Goal: Transaction & Acquisition: Purchase product/service

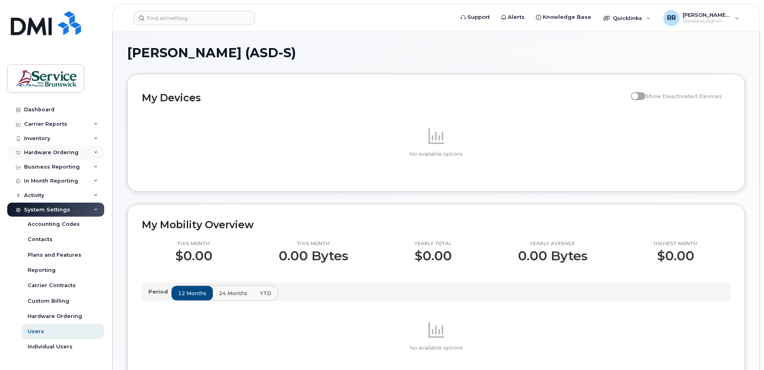
click at [87, 153] on div "Hardware Ordering" at bounding box center [55, 152] width 97 height 14
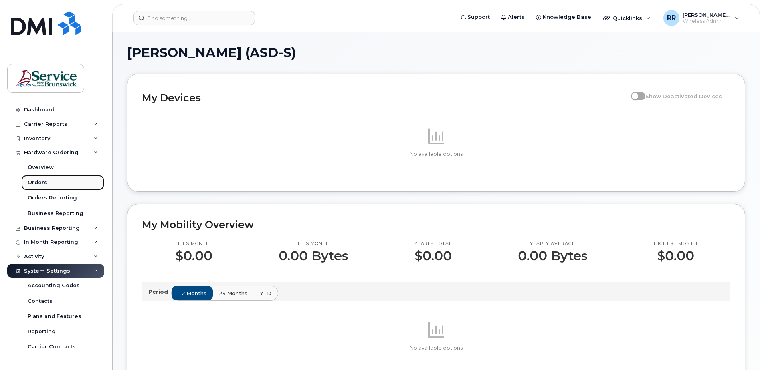
click at [40, 183] on div "Orders" at bounding box center [38, 182] width 20 height 7
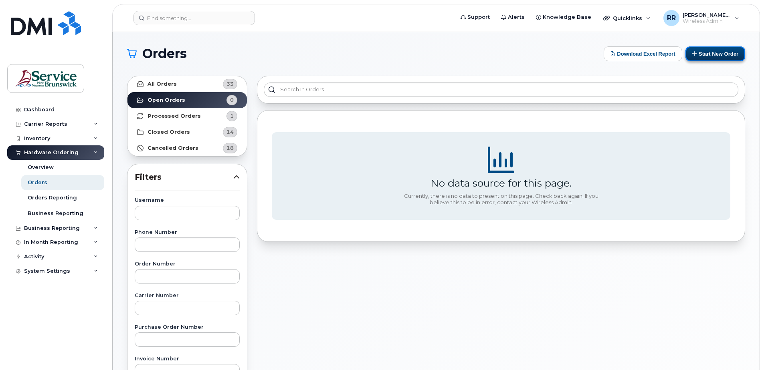
click at [713, 53] on button "Start New Order" at bounding box center [715, 53] width 60 height 15
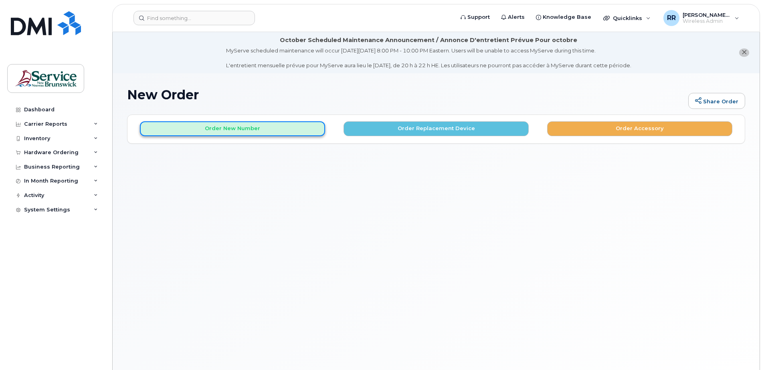
click at [214, 131] on button "Order New Number" at bounding box center [232, 128] width 185 height 15
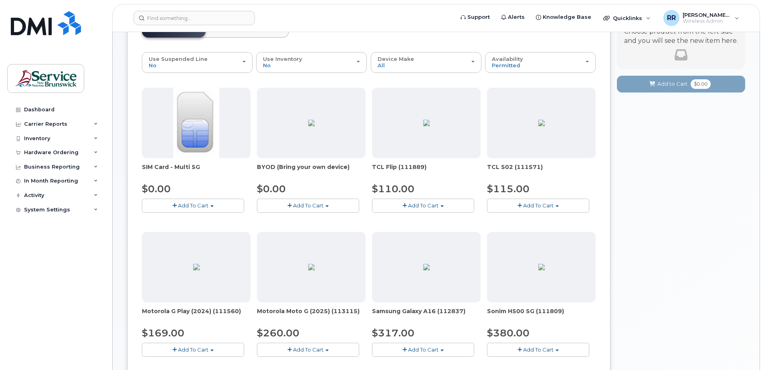
scroll to position [80, 0]
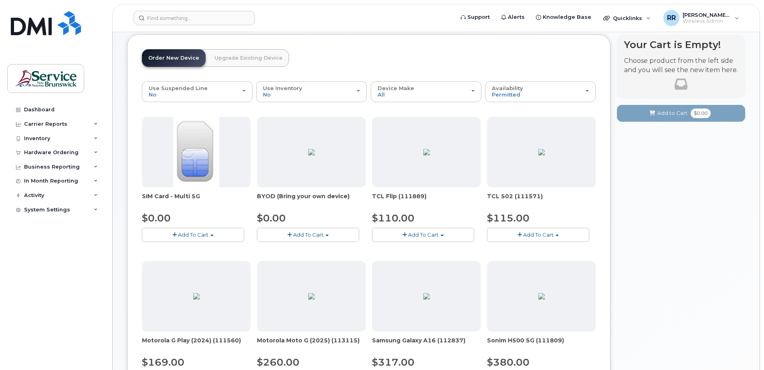
click at [556, 236] on span "button" at bounding box center [556, 236] width 3 height 2
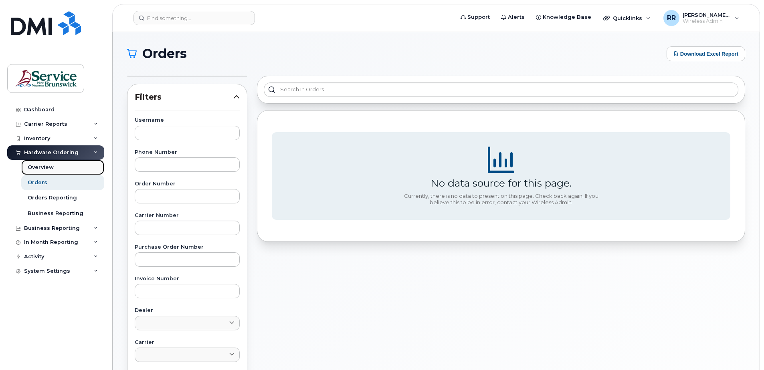
click at [49, 169] on div "Overview" at bounding box center [41, 167] width 26 height 7
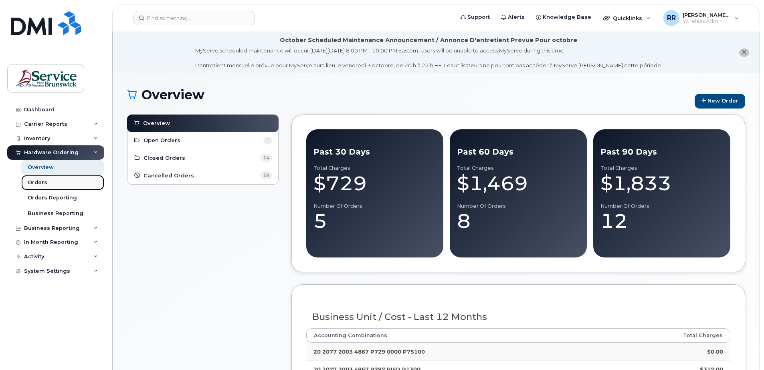
click at [38, 183] on div "Orders" at bounding box center [38, 182] width 20 height 7
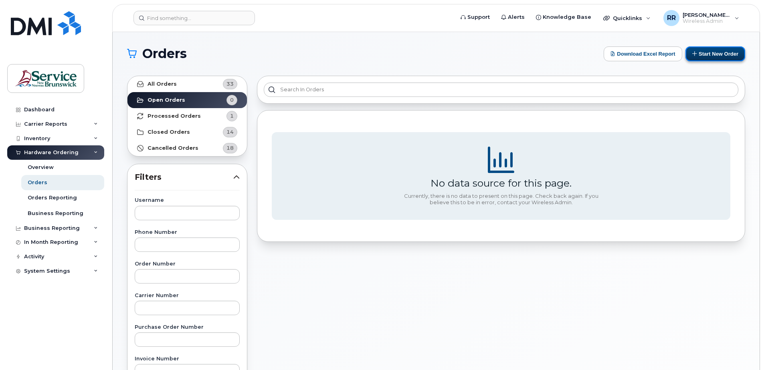
click at [702, 52] on button "Start New Order" at bounding box center [715, 53] width 60 height 15
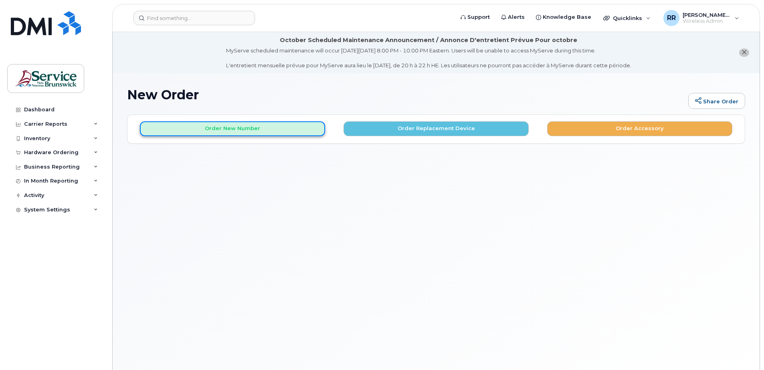
click at [194, 127] on button "Order New Number" at bounding box center [232, 128] width 185 height 15
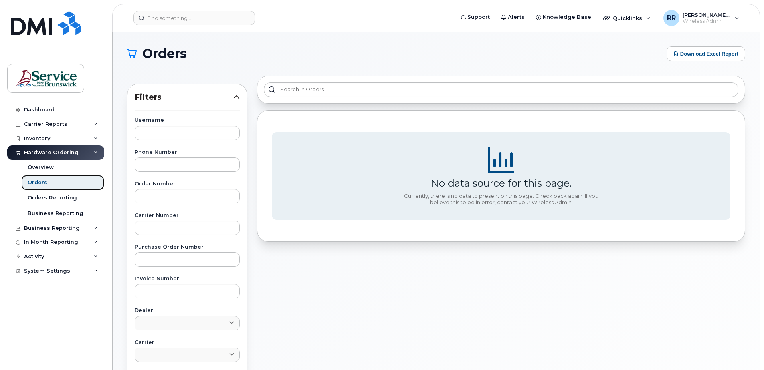
click at [39, 184] on div "Orders" at bounding box center [38, 182] width 20 height 7
click at [34, 166] on div "Overview" at bounding box center [41, 167] width 26 height 7
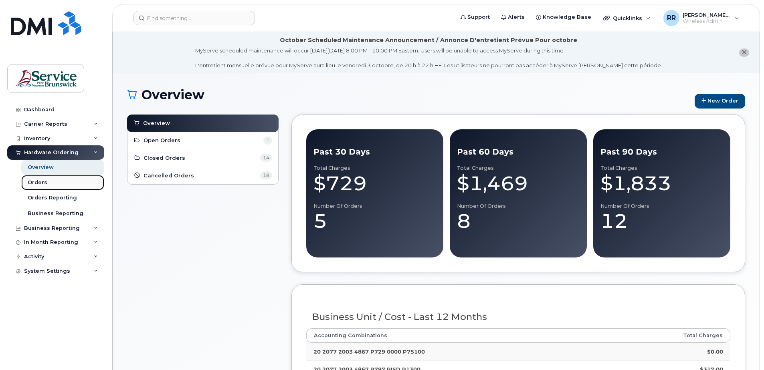
click at [36, 185] on div "Orders" at bounding box center [38, 182] width 20 height 7
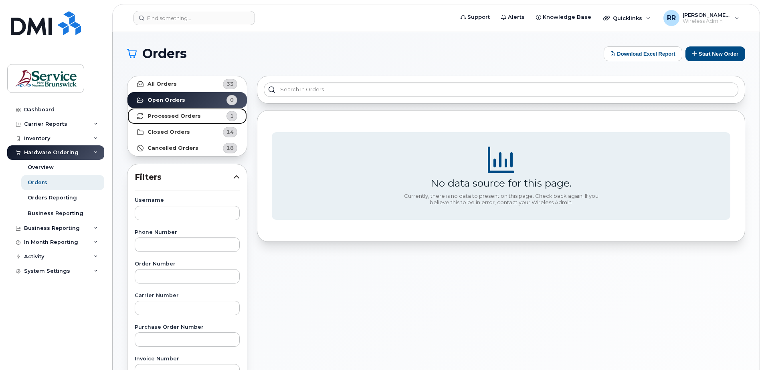
click at [164, 114] on strong "Processed Orders" at bounding box center [173, 116] width 53 height 6
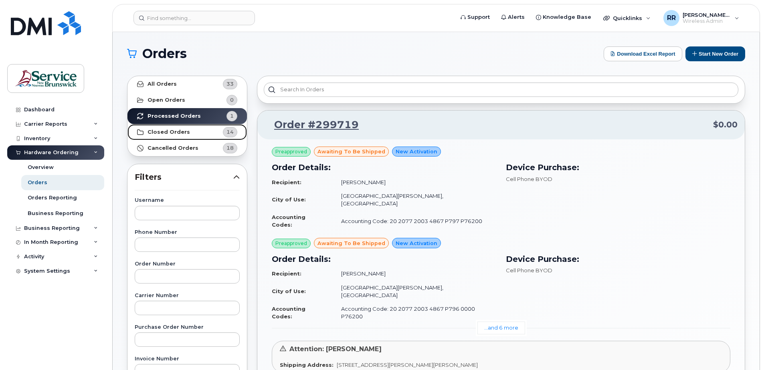
click at [176, 132] on strong "Closed Orders" at bounding box center [168, 132] width 42 height 6
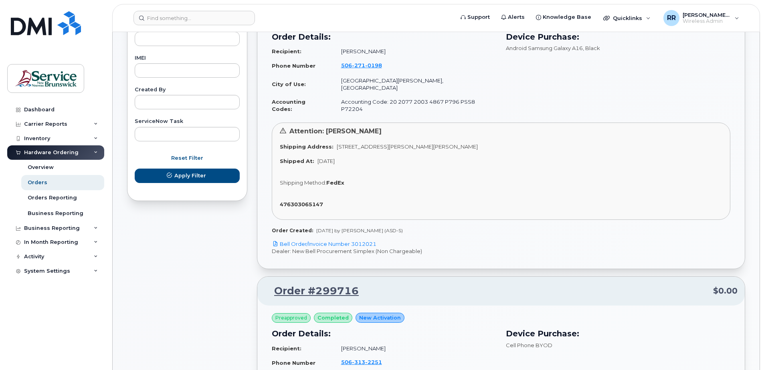
scroll to position [441, 0]
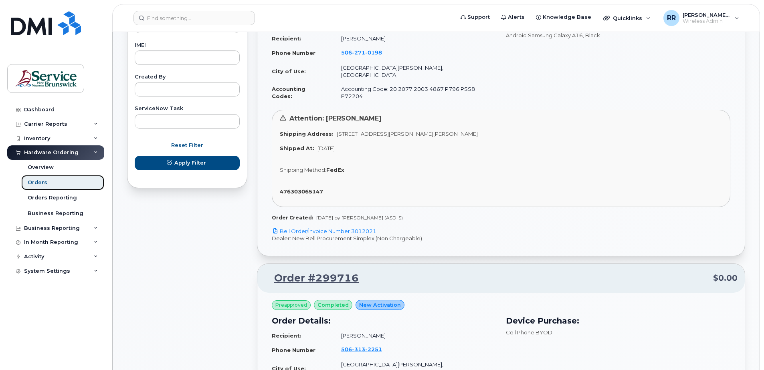
click at [40, 184] on div "Orders" at bounding box center [38, 182] width 20 height 7
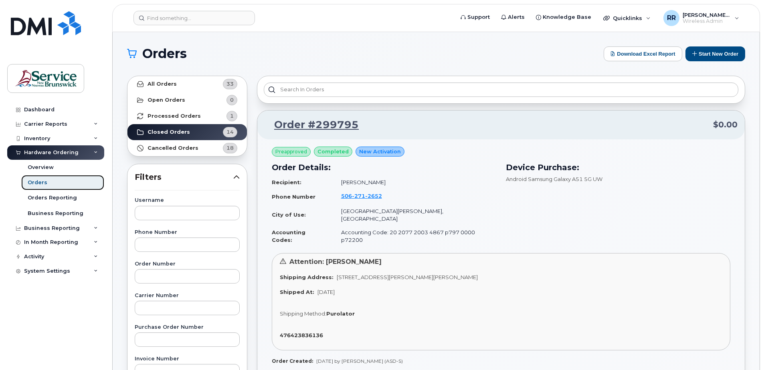
click at [36, 181] on div "Orders" at bounding box center [38, 182] width 20 height 7
click at [701, 52] on button "Start New Order" at bounding box center [715, 53] width 60 height 15
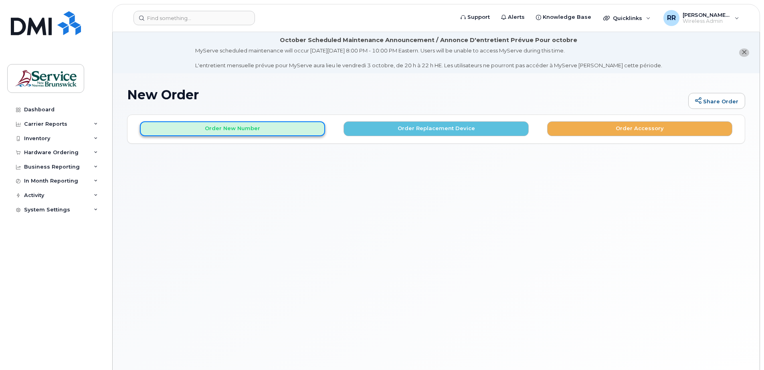
click at [209, 128] on button "Order New Number" at bounding box center [232, 128] width 185 height 15
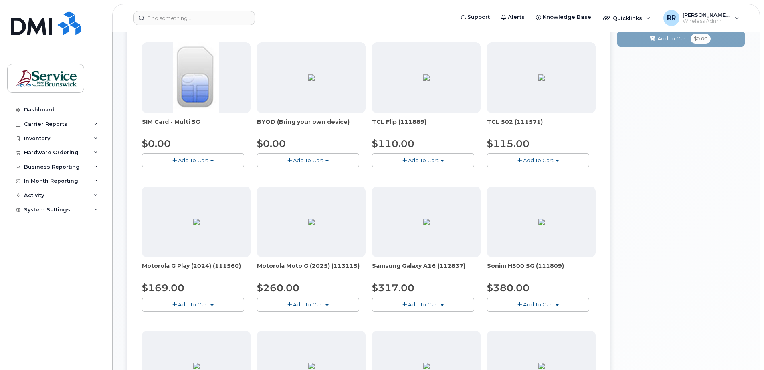
scroll to position [160, 0]
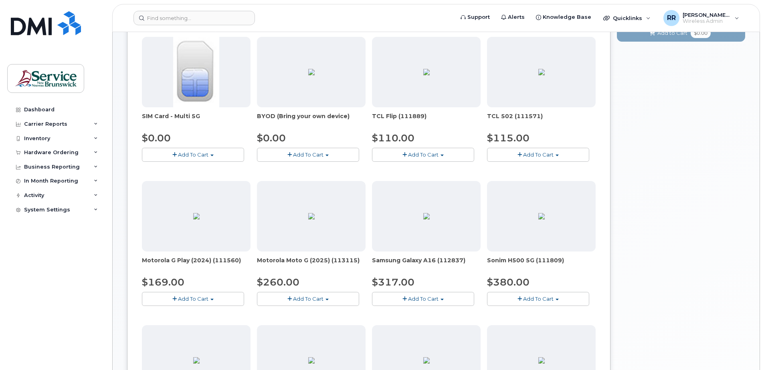
click at [412, 299] on span "Add To Cart" at bounding box center [423, 299] width 30 height 6
click at [317, 299] on span "Add To Cart" at bounding box center [308, 299] width 30 height 6
click at [183, 300] on span "Add To Cart" at bounding box center [193, 299] width 30 height 6
click at [182, 299] on span "Add To Cart" at bounding box center [193, 299] width 30 height 6
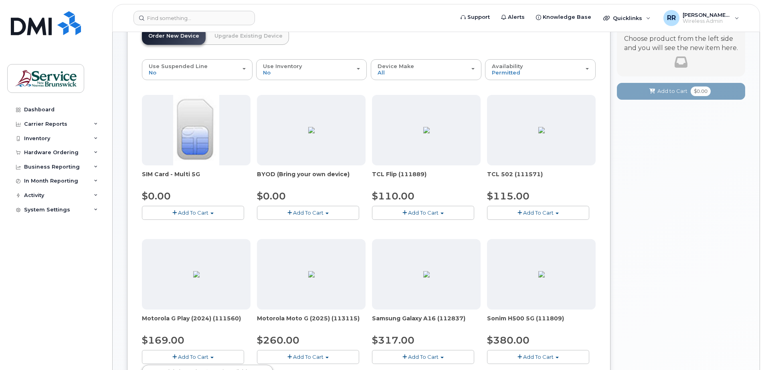
scroll to position [80, 0]
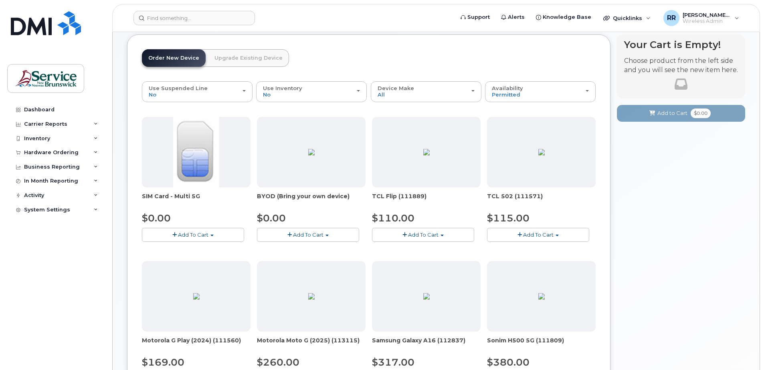
click at [199, 300] on img at bounding box center [196, 296] width 6 height 6
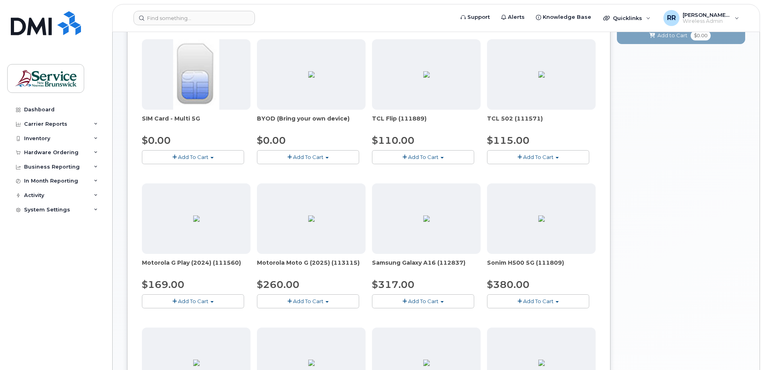
scroll to position [160, 0]
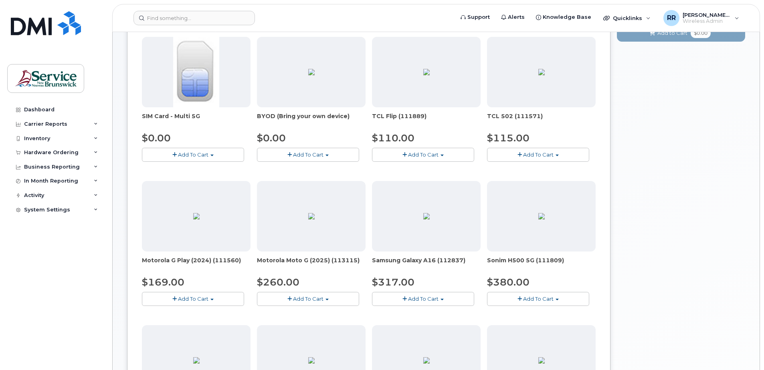
click at [190, 296] on span "Add To Cart" at bounding box center [193, 299] width 30 height 6
click at [184, 312] on span "Model Abyss Blue 64 GB is available" at bounding box center [203, 313] width 93 height 6
click at [189, 301] on span "Add To Cart" at bounding box center [193, 299] width 30 height 6
click at [187, 323] on link "$169.00 - 30-day activation (64GB model)" at bounding box center [207, 324] width 127 height 10
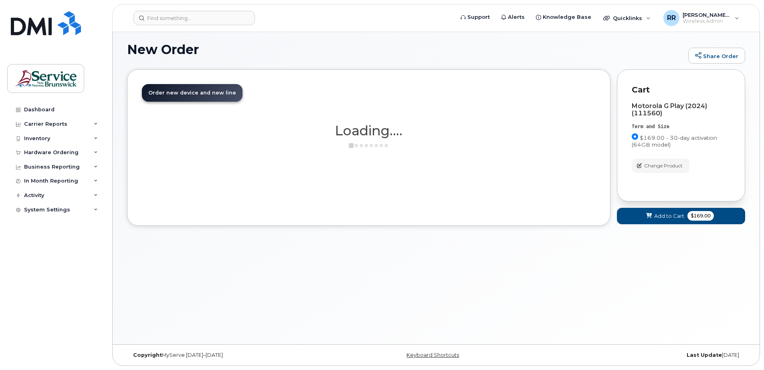
scroll to position [45, 0]
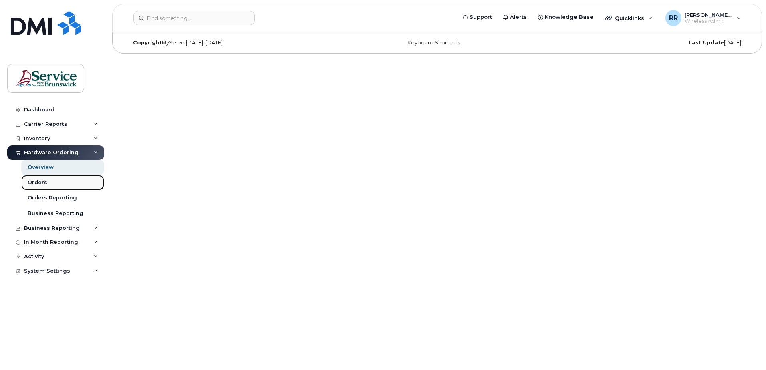
click at [45, 180] on div "Orders" at bounding box center [38, 182] width 20 height 7
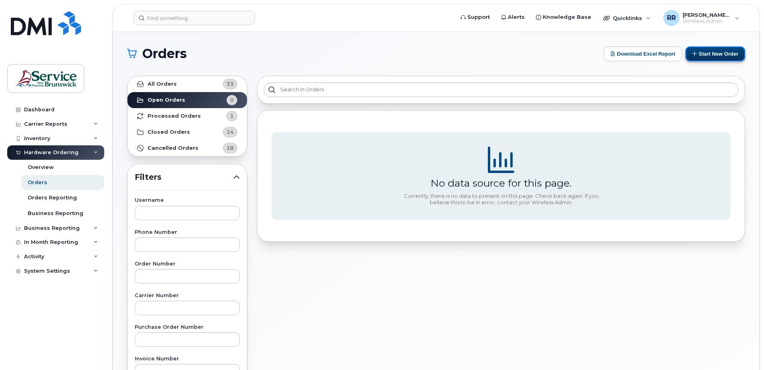
click at [715, 54] on button "Start New Order" at bounding box center [715, 53] width 60 height 15
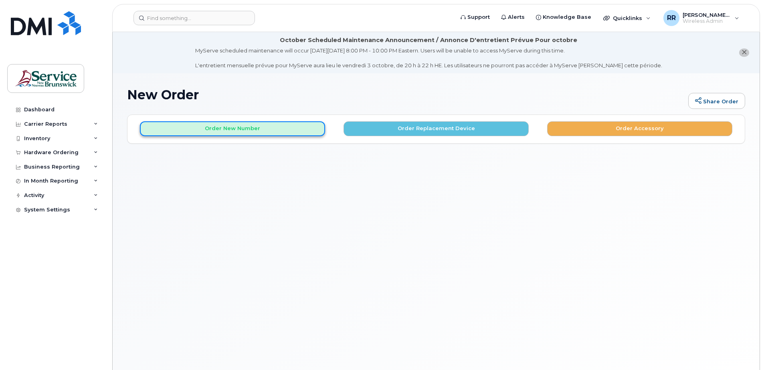
click at [245, 129] on button "Order New Number" at bounding box center [232, 128] width 185 height 15
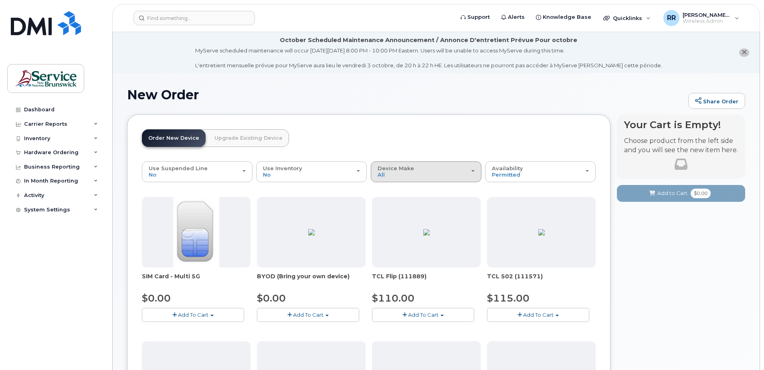
click at [475, 171] on button "Device Make All Aircard Android Cell Phone iPhone Tablet" at bounding box center [426, 171] width 111 height 21
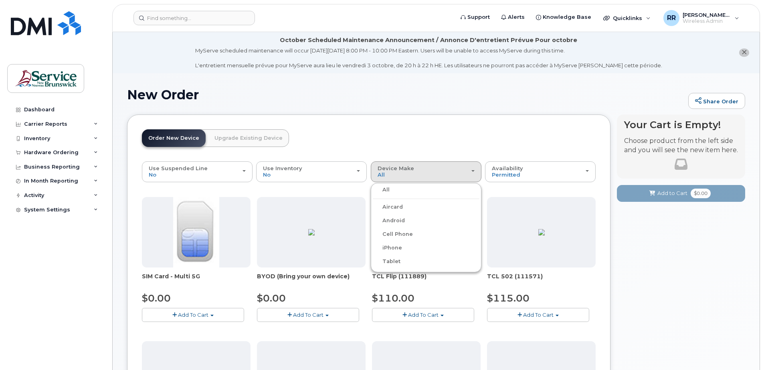
click at [389, 248] on label "iPhone" at bounding box center [387, 248] width 29 height 10
click at [0, 0] on input "iPhone" at bounding box center [0, 0] width 0 height 0
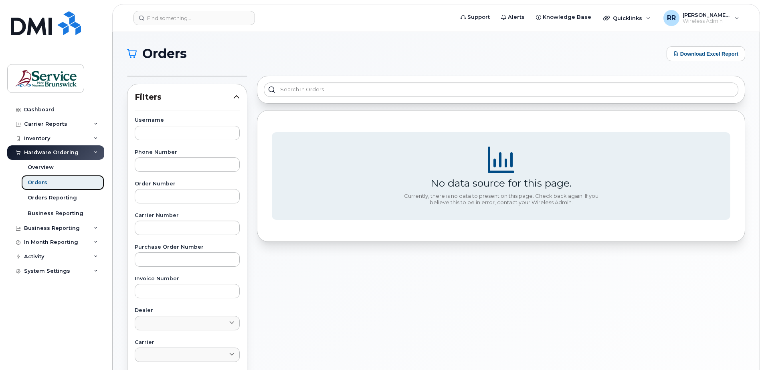
click at [36, 185] on div "Orders" at bounding box center [38, 182] width 20 height 7
click at [40, 184] on div "Orders" at bounding box center [38, 182] width 20 height 7
click at [34, 182] on div "Orders" at bounding box center [38, 182] width 20 height 7
click at [42, 184] on div "Orders" at bounding box center [38, 182] width 20 height 7
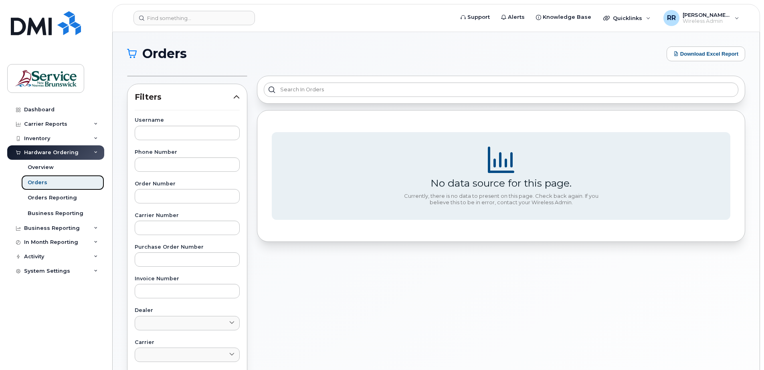
click at [34, 185] on div "Orders" at bounding box center [38, 182] width 20 height 7
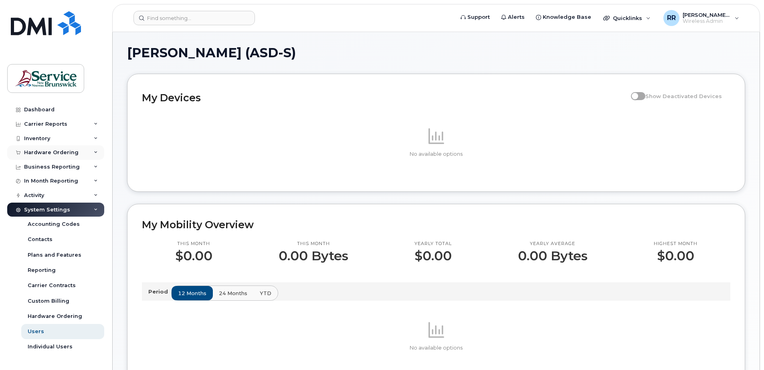
click at [34, 151] on div "Hardware Ordering" at bounding box center [51, 152] width 54 height 6
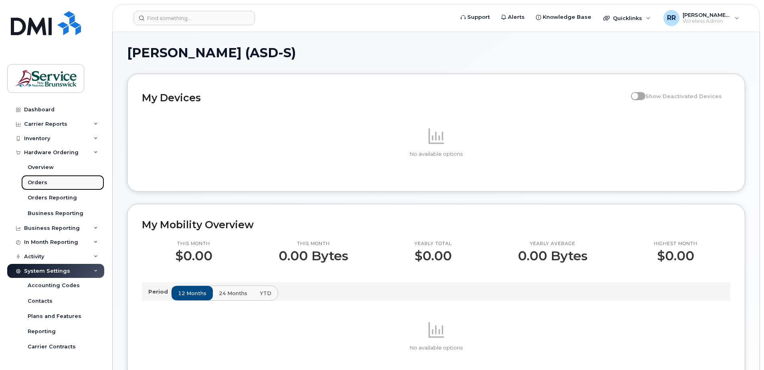
click at [32, 182] on div "Orders" at bounding box center [38, 182] width 20 height 7
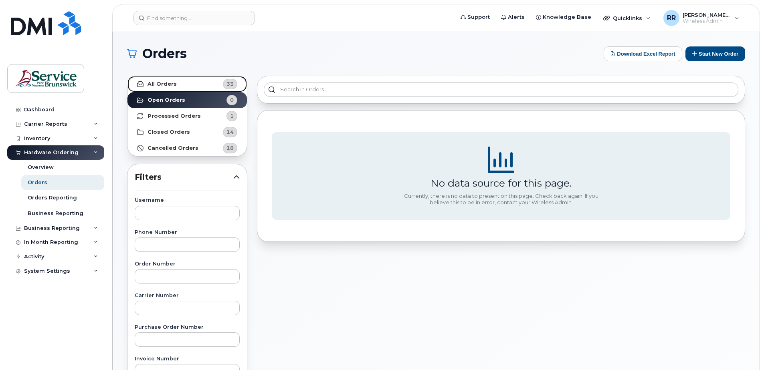
click at [164, 84] on strong "All Orders" at bounding box center [161, 84] width 29 height 6
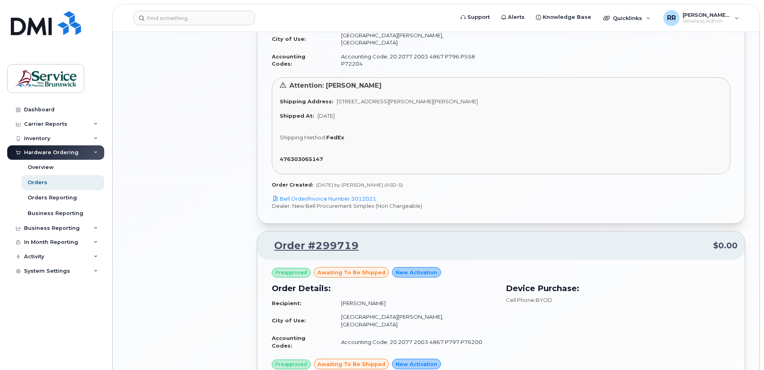
scroll to position [1001, 0]
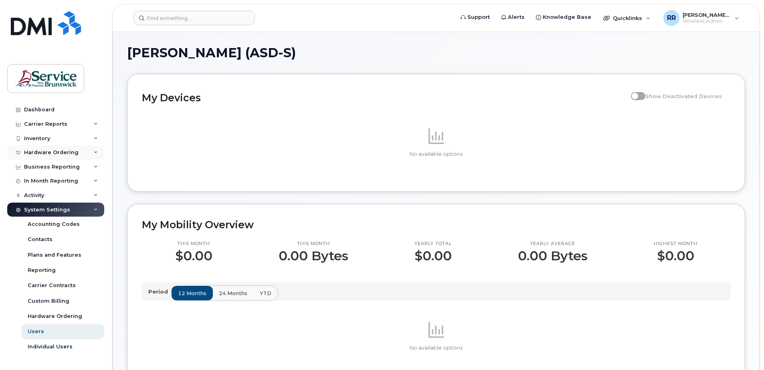
click at [40, 151] on div "Hardware Ordering" at bounding box center [51, 152] width 54 height 6
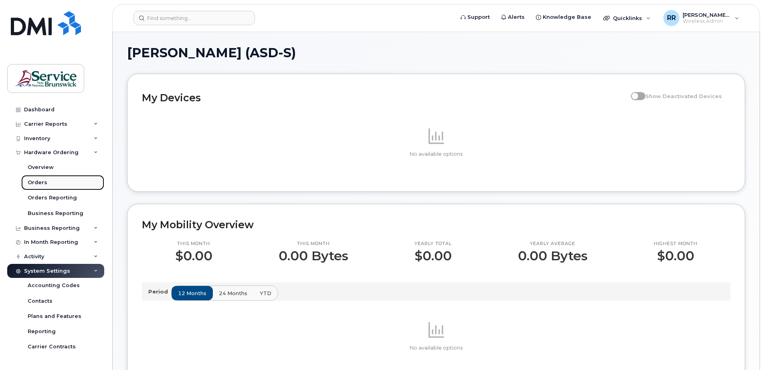
click at [38, 182] on div "Orders" at bounding box center [38, 182] width 20 height 7
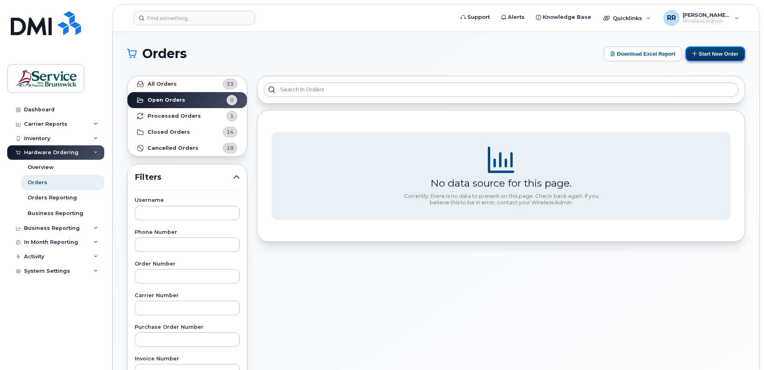
click at [719, 54] on button "Start New Order" at bounding box center [715, 53] width 60 height 15
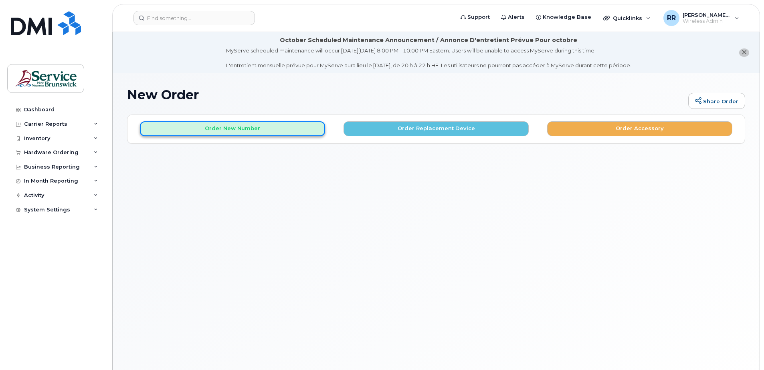
click at [247, 128] on button "Order New Number" at bounding box center [232, 128] width 185 height 15
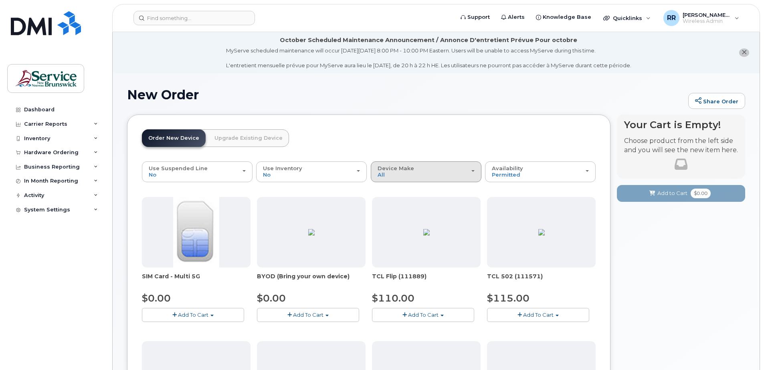
click at [475, 170] on button "Device Make All Aircard Android Cell Phone iPhone Tablet" at bounding box center [426, 171] width 111 height 21
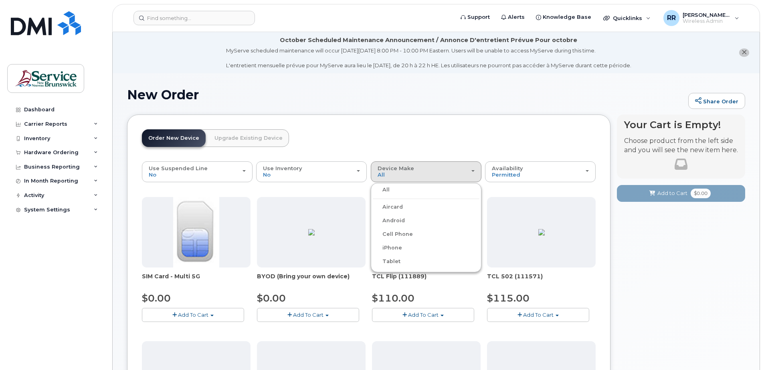
click at [391, 250] on label "iPhone" at bounding box center [387, 248] width 29 height 10
click at [0, 0] on input "iPhone" at bounding box center [0, 0] width 0 height 0
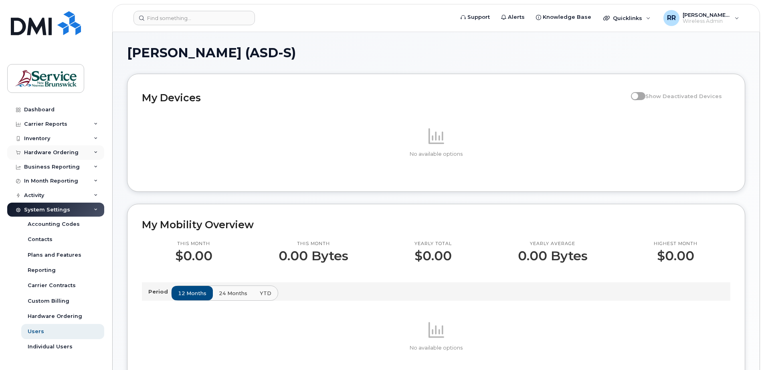
click at [36, 148] on div "Hardware Ordering" at bounding box center [55, 152] width 97 height 14
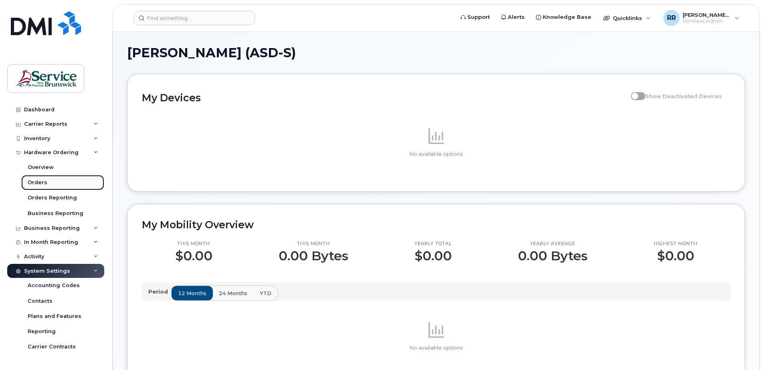
click at [42, 182] on div "Orders" at bounding box center [38, 182] width 20 height 7
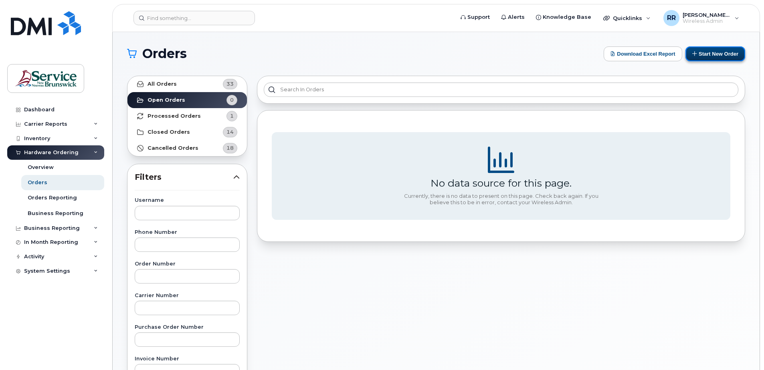
click at [729, 54] on button "Start New Order" at bounding box center [715, 53] width 60 height 15
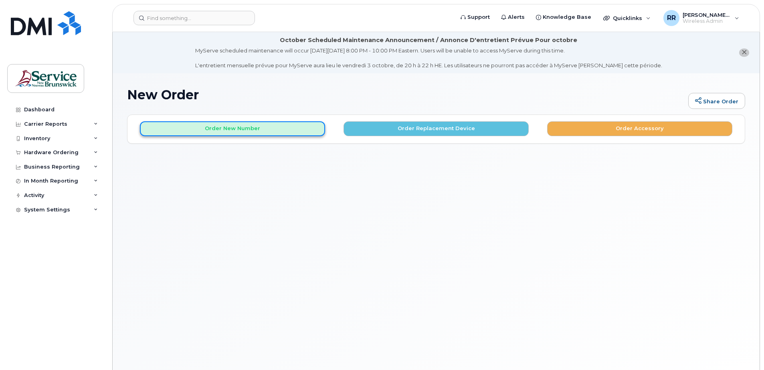
click at [179, 127] on button "Order New Number" at bounding box center [232, 128] width 185 height 15
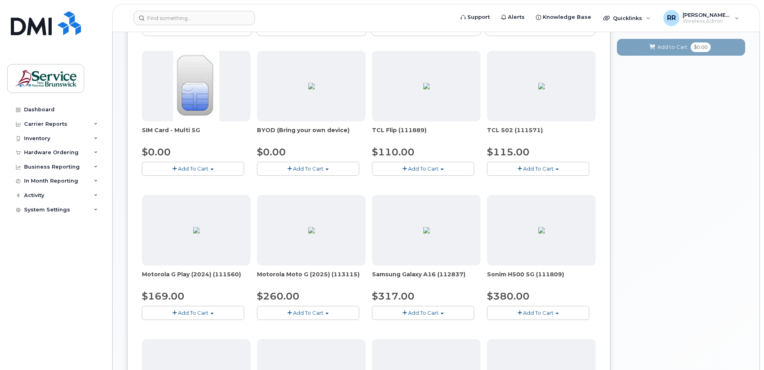
scroll to position [160, 0]
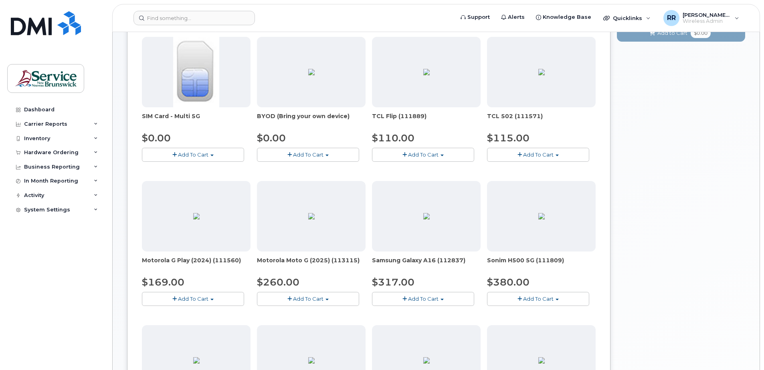
click at [423, 300] on span "Add To Cart" at bounding box center [423, 299] width 30 height 6
click at [408, 324] on link "$317.00 - 30-day activation (128GB model)" at bounding box center [439, 324] width 131 height 10
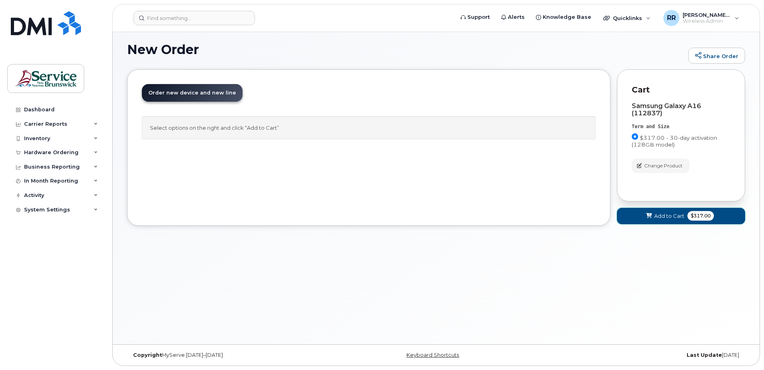
click at [667, 216] on span "Add to Cart" at bounding box center [669, 216] width 30 height 8
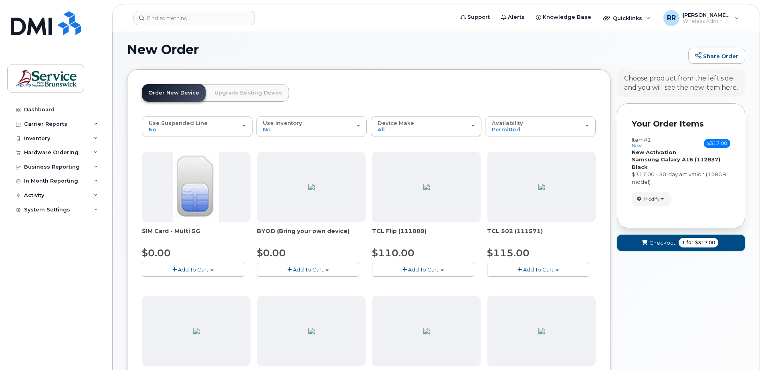
click at [669, 243] on span "Checkout" at bounding box center [662, 243] width 26 height 8
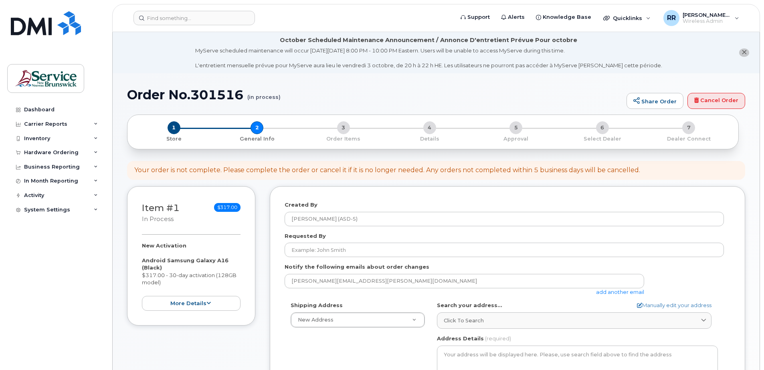
select select
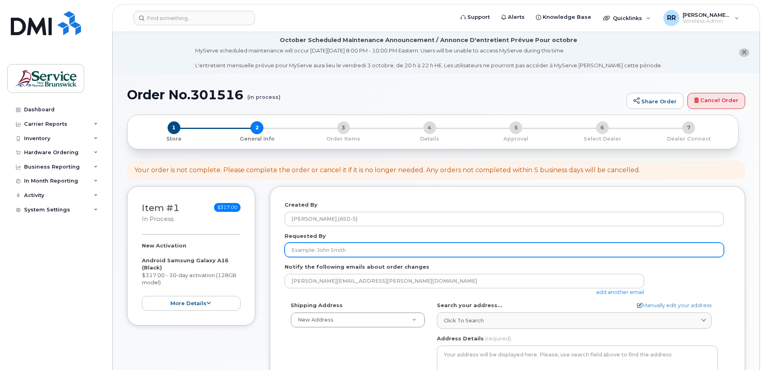
click at [302, 248] on input "Requested By" at bounding box center [503, 250] width 439 height 14
type input "[PERSON_NAME]"
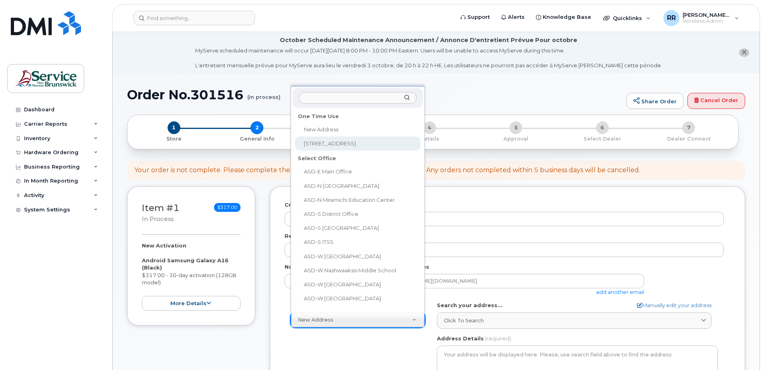
select select "1-27 Centennial Rd"
type textarea "1-27 Centennial Rd HAMPTON NB E5N 6N3 CANADA"
type input "[PERSON_NAME]"
type input "5068326432"
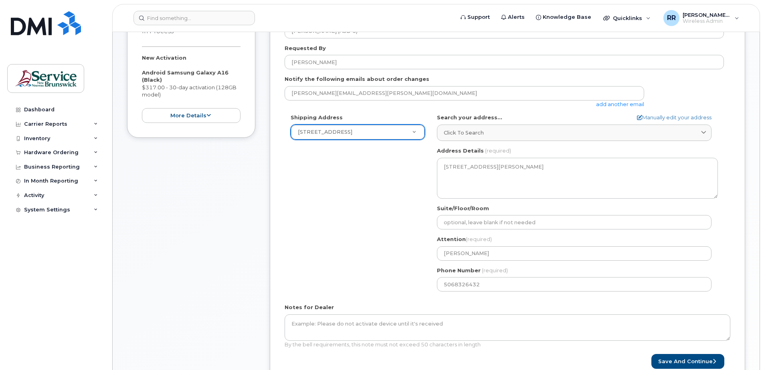
scroll to position [200, 0]
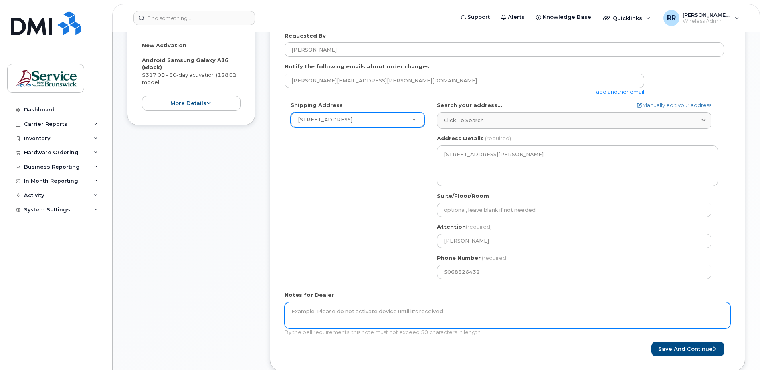
click at [332, 317] on textarea "Notes for Dealer" at bounding box center [506, 315] width 445 height 26
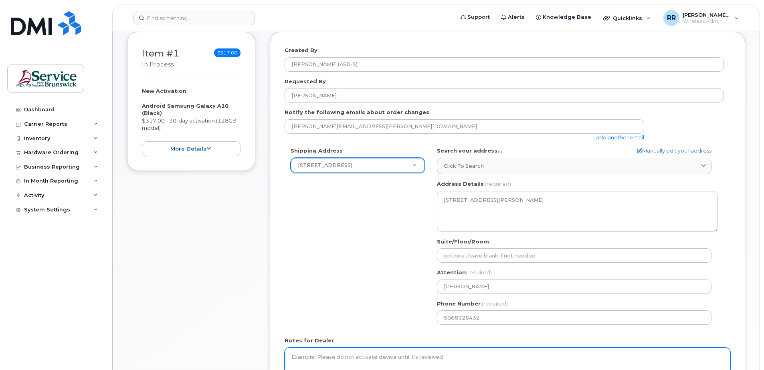
scroll to position [240, 0]
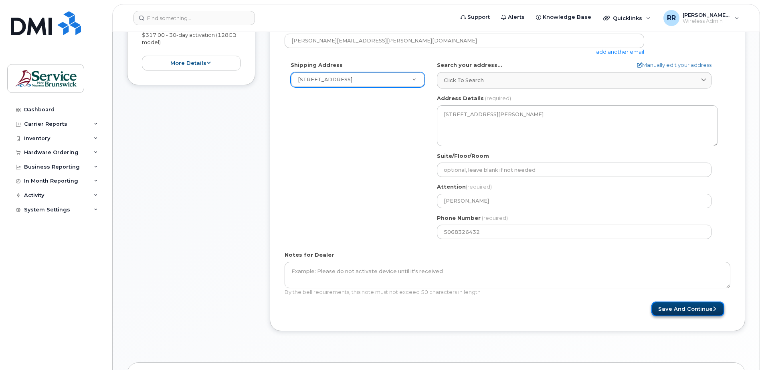
click at [693, 309] on button "Save and Continue" at bounding box center [687, 309] width 73 height 15
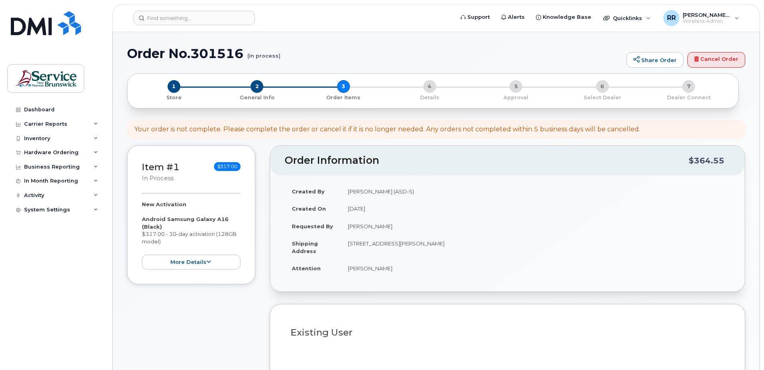
select select
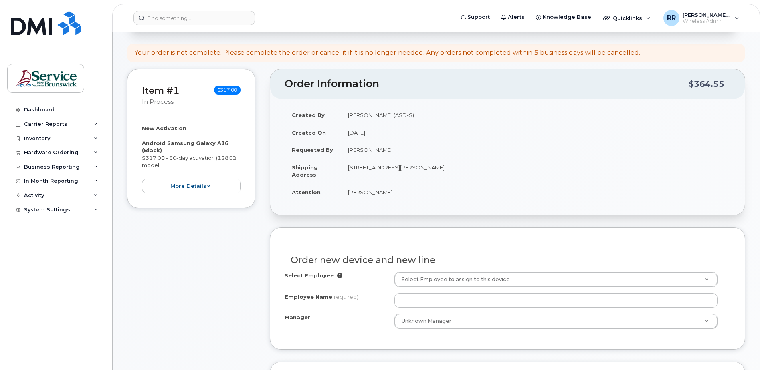
scroll to position [120, 0]
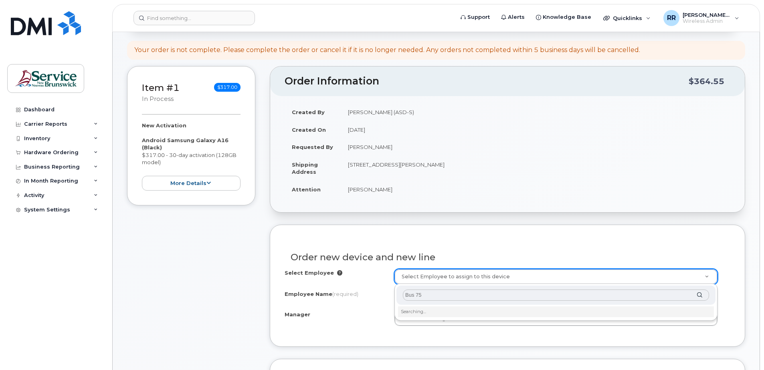
type input "Bus 751"
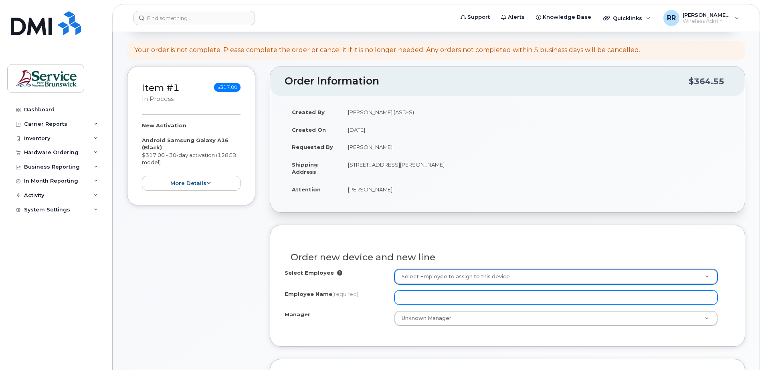
click at [427, 300] on input "Employee Name (required)" at bounding box center [555, 297] width 323 height 14
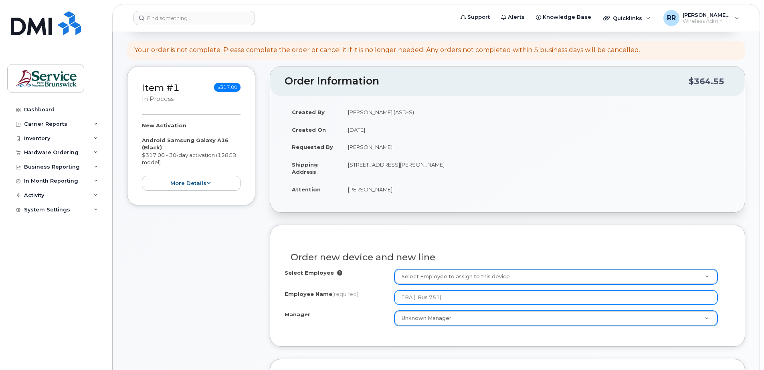
type input "TBA ( Bus 751)"
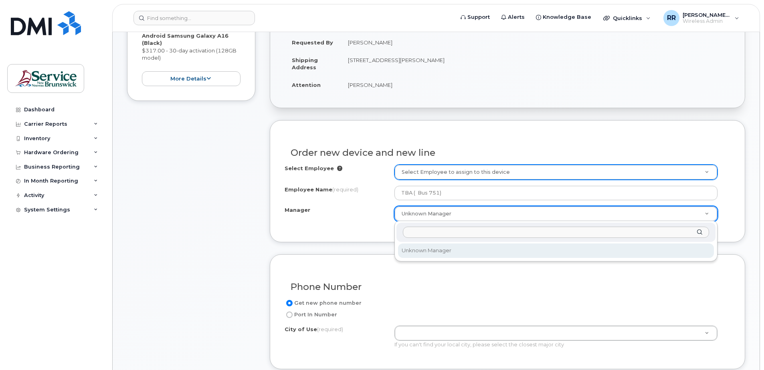
scroll to position [240, 0]
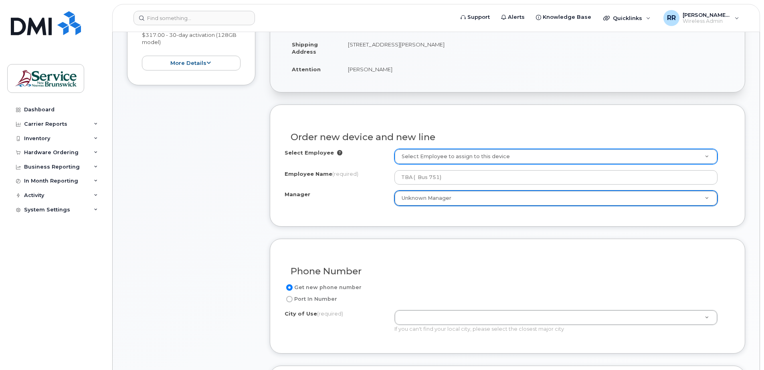
click at [288, 300] on input "Port In Number" at bounding box center [289, 299] width 6 height 6
radio input "true"
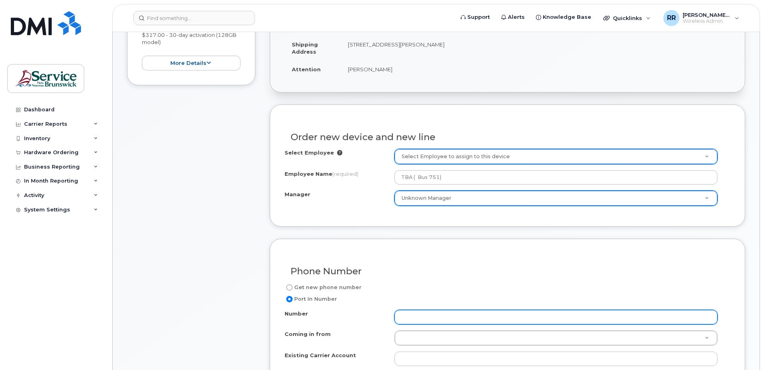
click at [414, 314] on input "Number" at bounding box center [555, 317] width 323 height 14
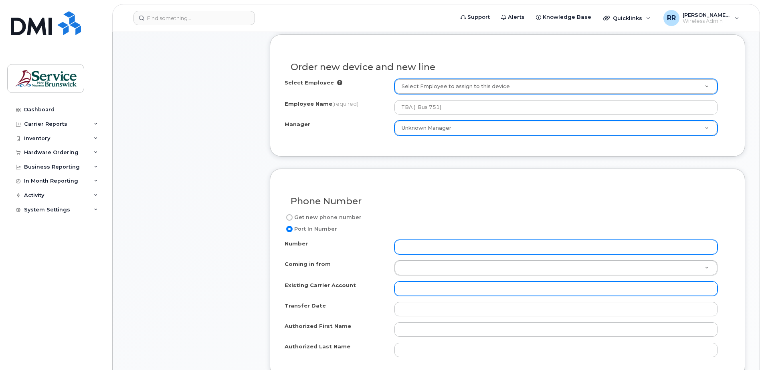
scroll to position [320, 0]
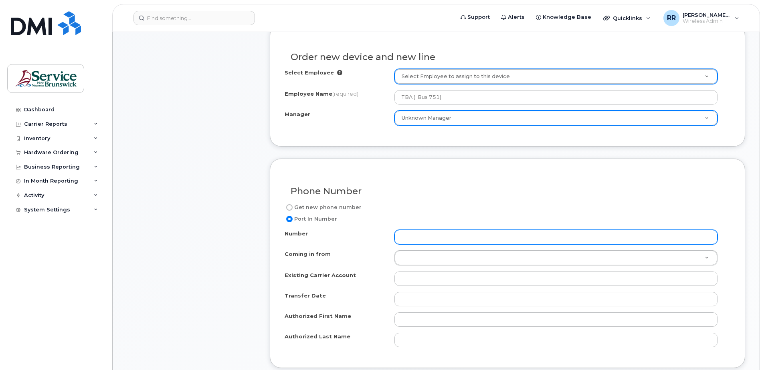
click at [404, 236] on input "Number" at bounding box center [555, 237] width 323 height 14
type input "506-566-3250"
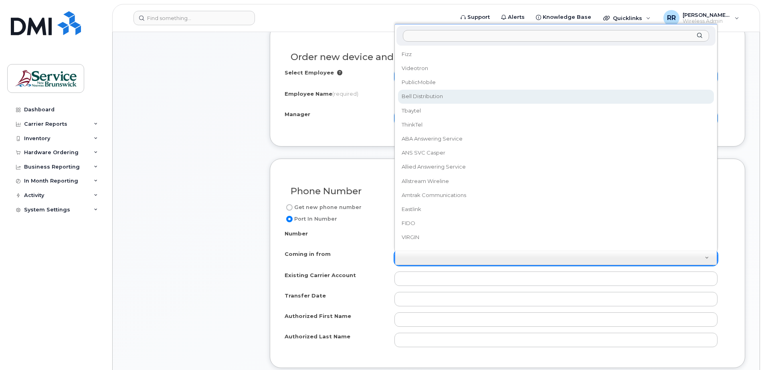
select select "Bell Distribution"
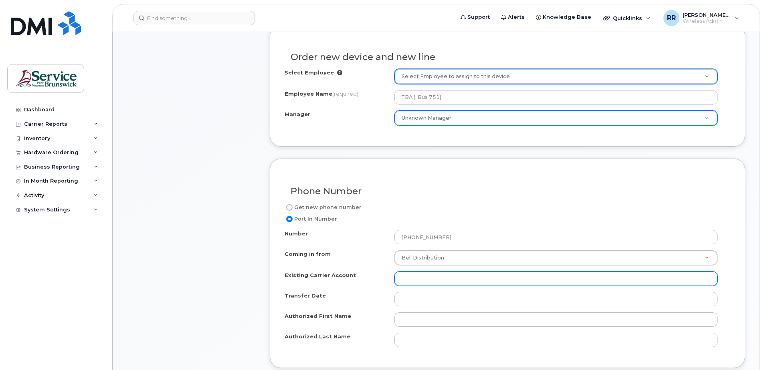
click at [403, 279] on input "Existing Carrier Account" at bounding box center [555, 279] width 323 height 14
click at [405, 278] on input "Existing Carrier Account" at bounding box center [555, 279] width 323 height 14
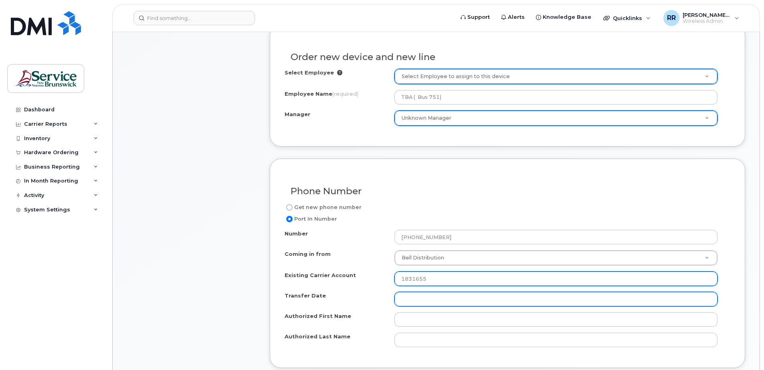
type input "1831655"
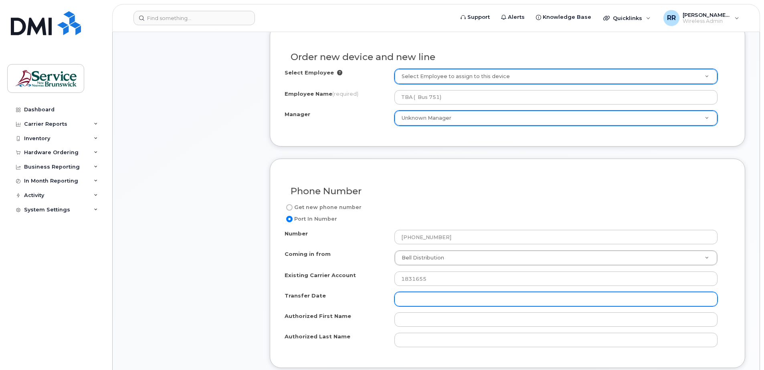
click at [409, 300] on input "Transfer Date" at bounding box center [555, 299] width 323 height 14
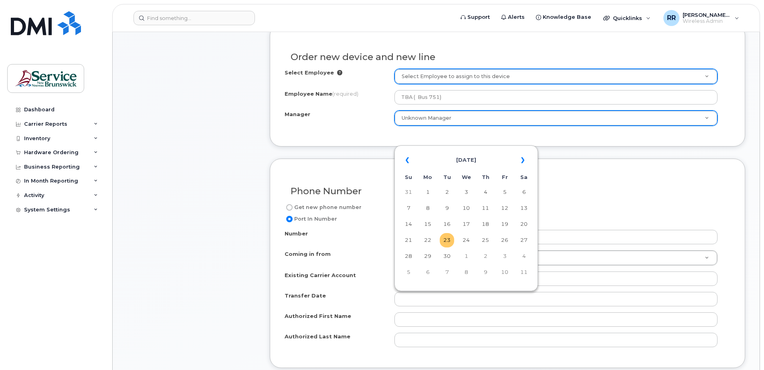
click at [447, 239] on td "23" at bounding box center [446, 240] width 14 height 14
type input "2025-09-23"
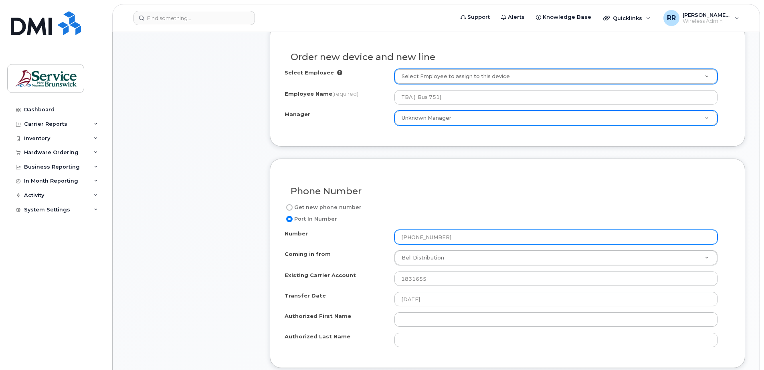
click at [447, 239] on input "506-566-3250" at bounding box center [555, 237] width 323 height 14
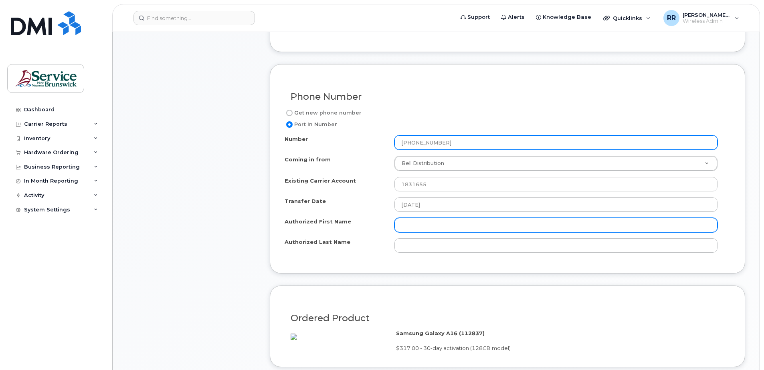
scroll to position [441, 0]
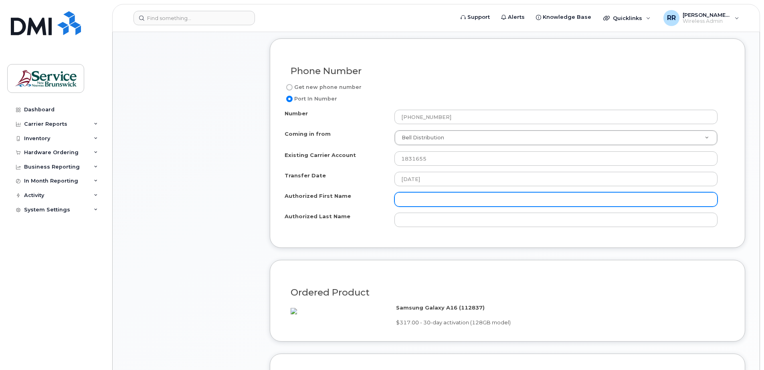
click at [407, 198] on input "Authorized First Name" at bounding box center [555, 199] width 323 height 14
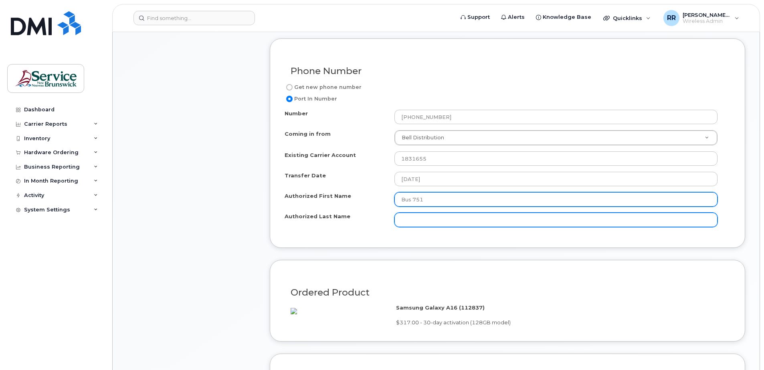
type input "Bus 751"
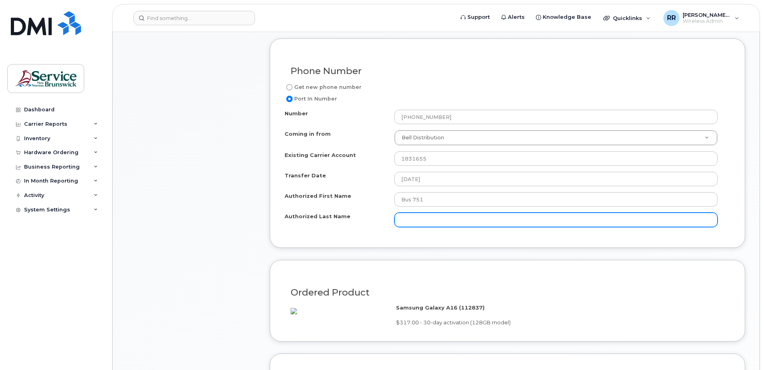
click at [403, 222] on input "Authorized Last Name" at bounding box center [555, 220] width 323 height 14
click at [411, 221] on input "Authorized Last Name" at bounding box center [555, 220] width 323 height 14
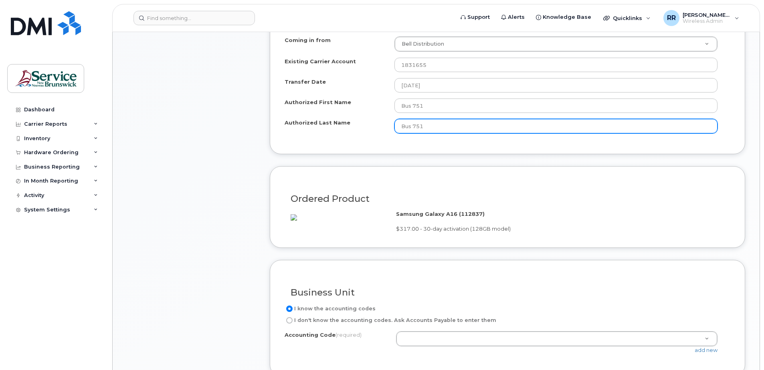
scroll to position [561, 0]
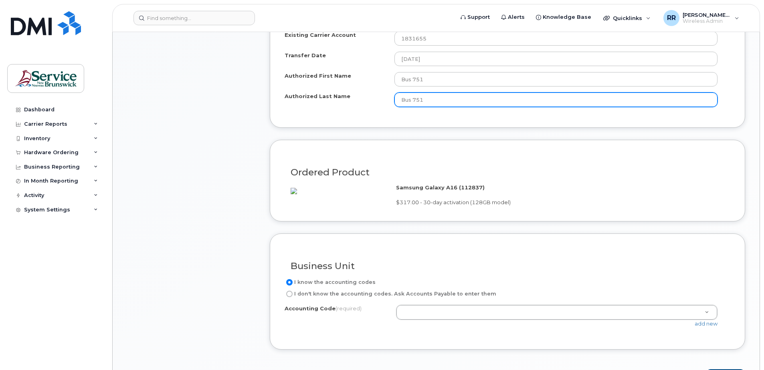
type input "Bus 751"
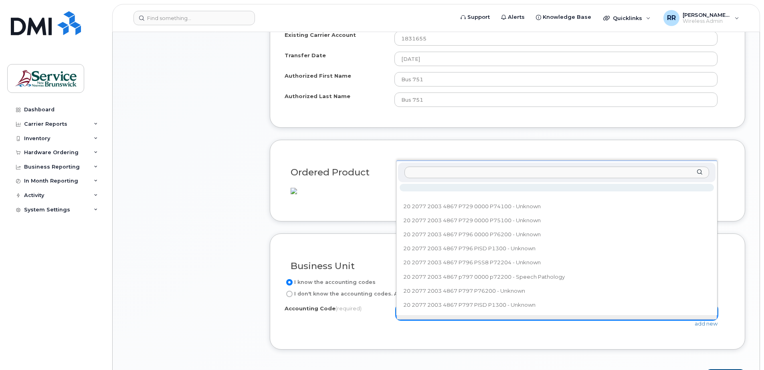
drag, startPoint x: 409, startPoint y: 318, endPoint x: 405, endPoint y: 322, distance: 4.8
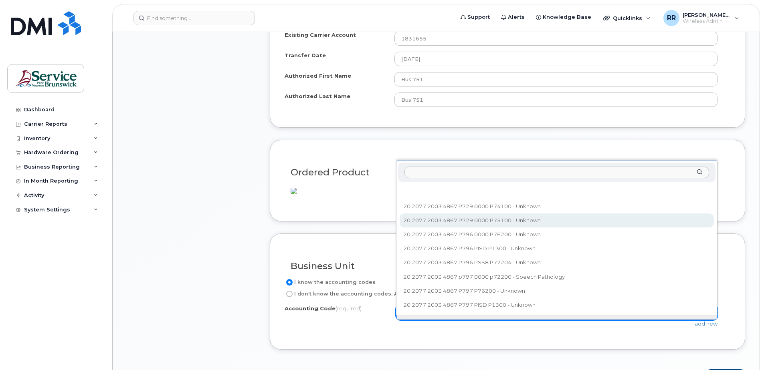
select select "20 2077 2003 4867 P729 0000 P75100"
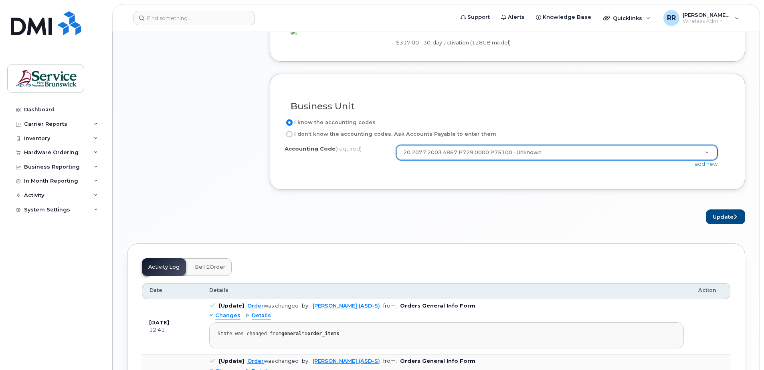
scroll to position [721, 0]
click at [723, 224] on button "Update" at bounding box center [724, 216] width 39 height 15
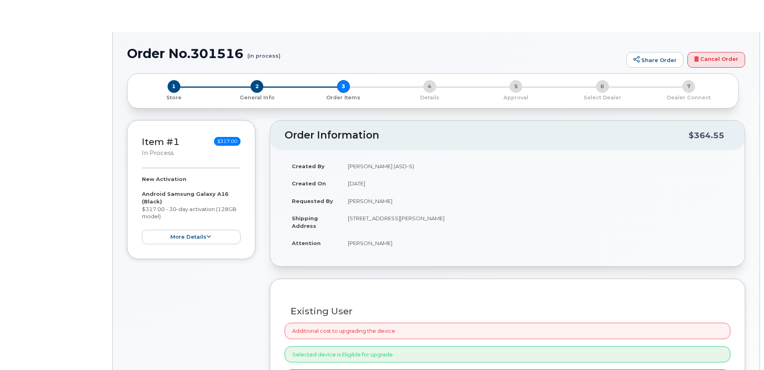
radio input "true"
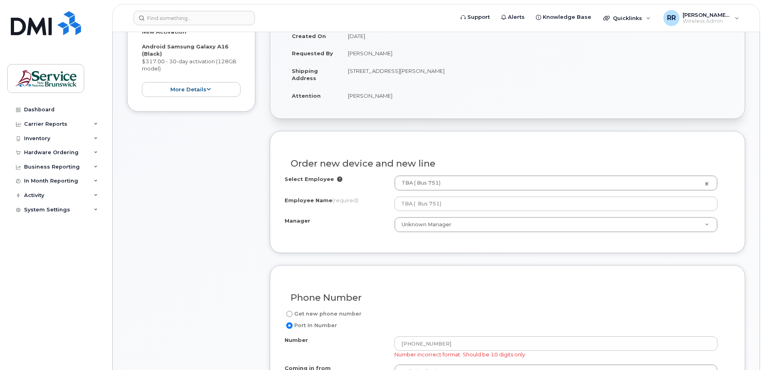
scroll to position [240, 0]
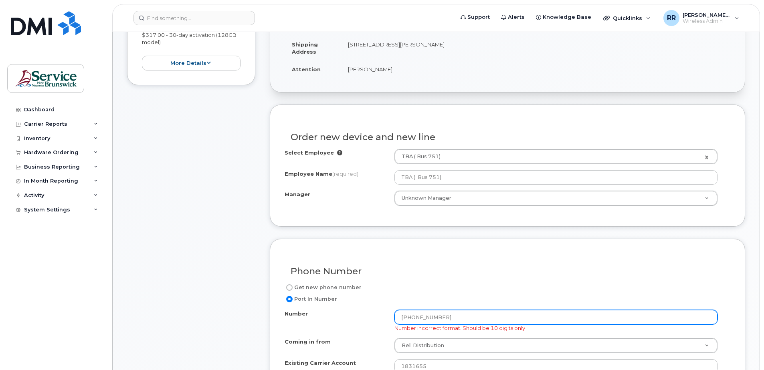
click at [415, 318] on input "[PHONE_NUMBER]" at bounding box center [555, 317] width 323 height 14
click at [425, 318] on input "506566-3250" at bounding box center [555, 317] width 323 height 14
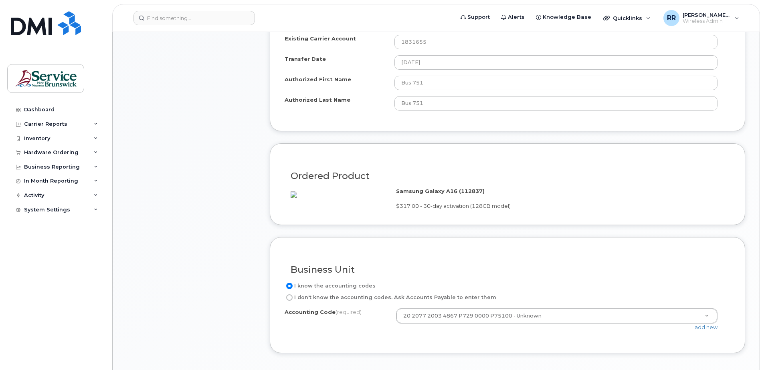
scroll to position [601, 0]
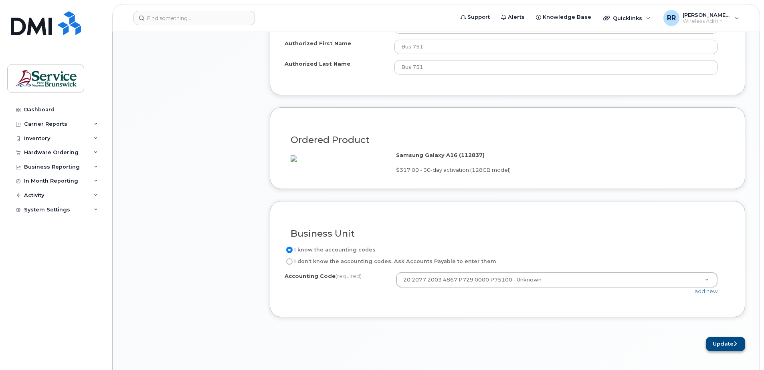
type input "5065663250"
click at [719, 352] on button "Update" at bounding box center [724, 344] width 39 height 15
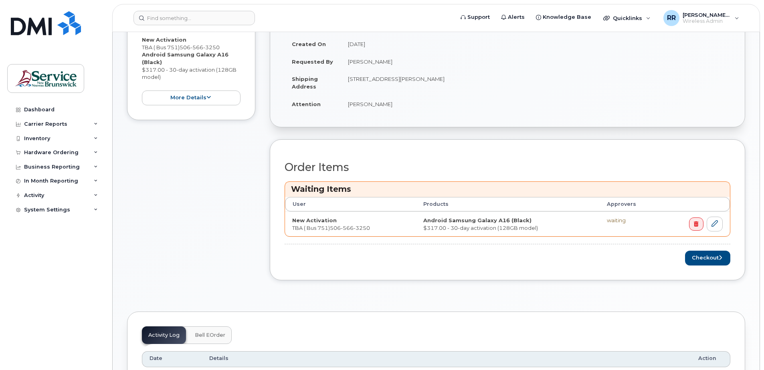
scroll to position [240, 0]
click at [715, 258] on button "Checkout" at bounding box center [707, 257] width 45 height 15
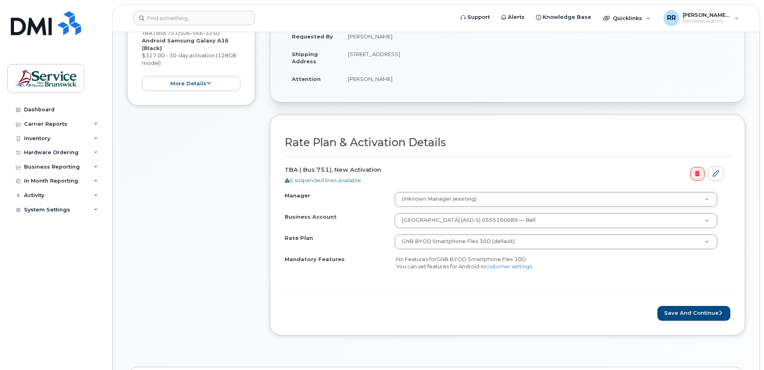
scroll to position [240, 0]
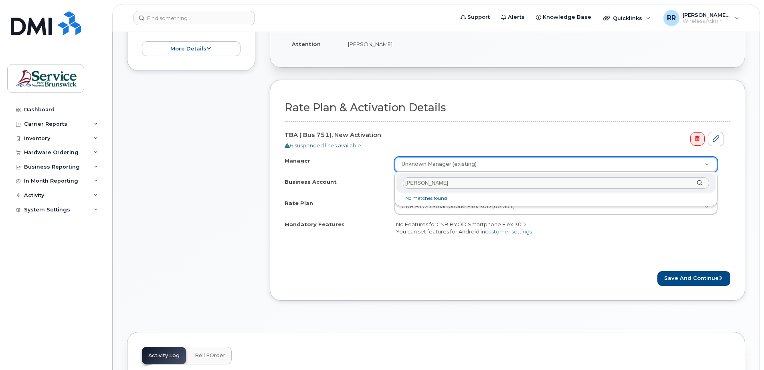
type input "[PERSON_NAME]"
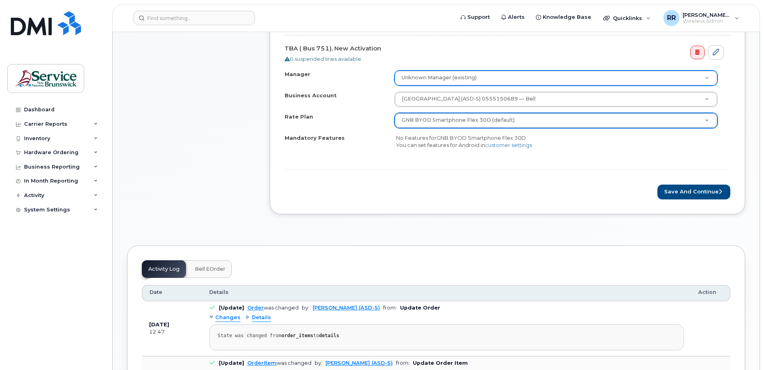
scroll to position [280, 0]
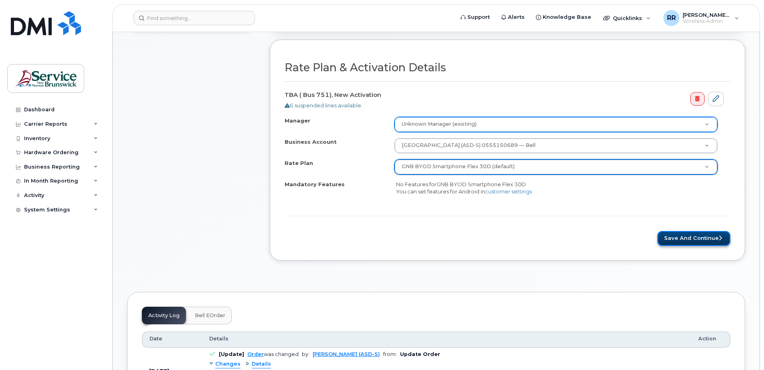
click at [685, 236] on button "Save and Continue" at bounding box center [693, 238] width 73 height 15
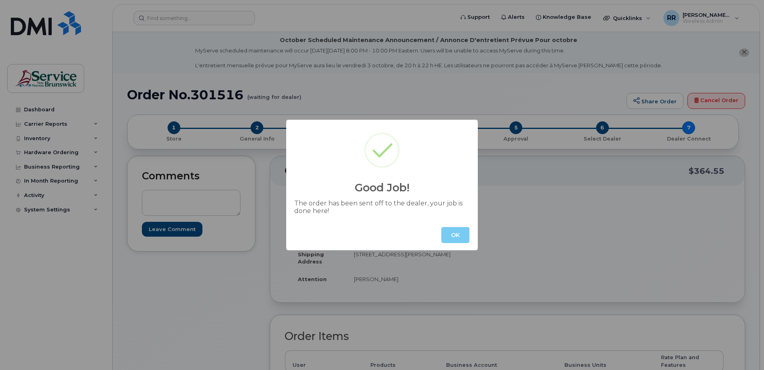
click at [459, 238] on button "OK" at bounding box center [455, 235] width 28 height 16
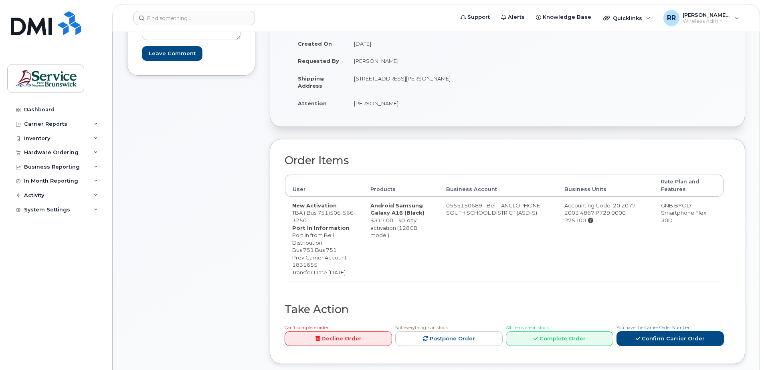
scroll to position [240, 0]
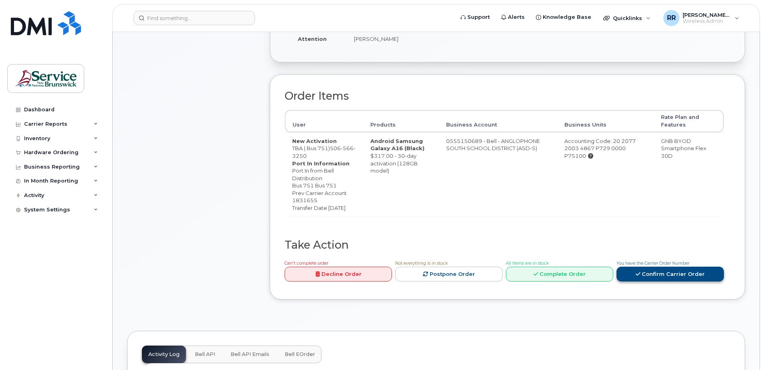
click at [681, 280] on link "Confirm Carrier Order" at bounding box center [669, 274] width 107 height 15
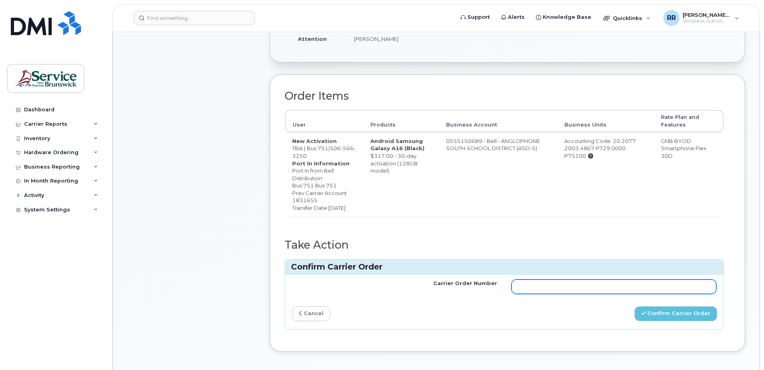
click at [537, 294] on input "Carrier Order Number" at bounding box center [613, 287] width 205 height 14
type input "301516"
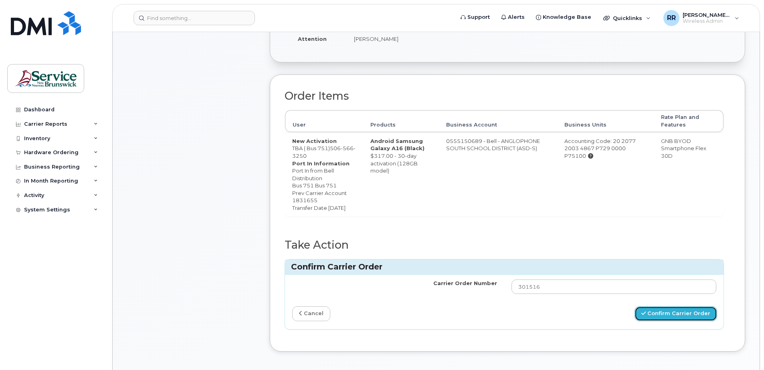
click at [697, 321] on button "Confirm Carrier Order" at bounding box center [675, 313] width 83 height 15
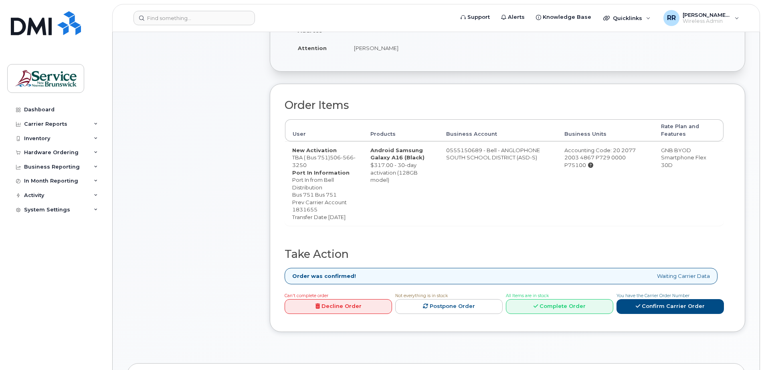
scroll to position [240, 0]
